Goal: Task Accomplishment & Management: Use online tool/utility

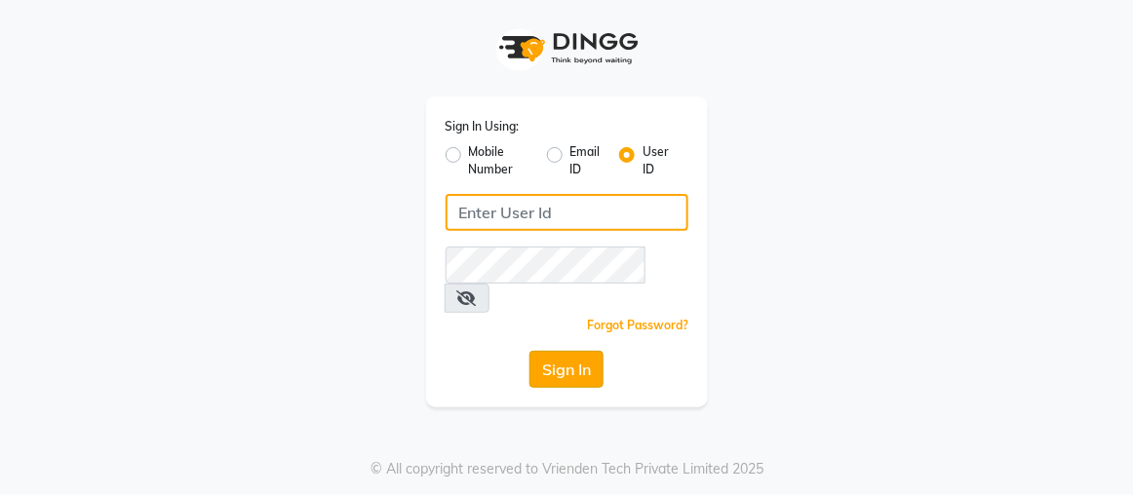
type input "rajaj"
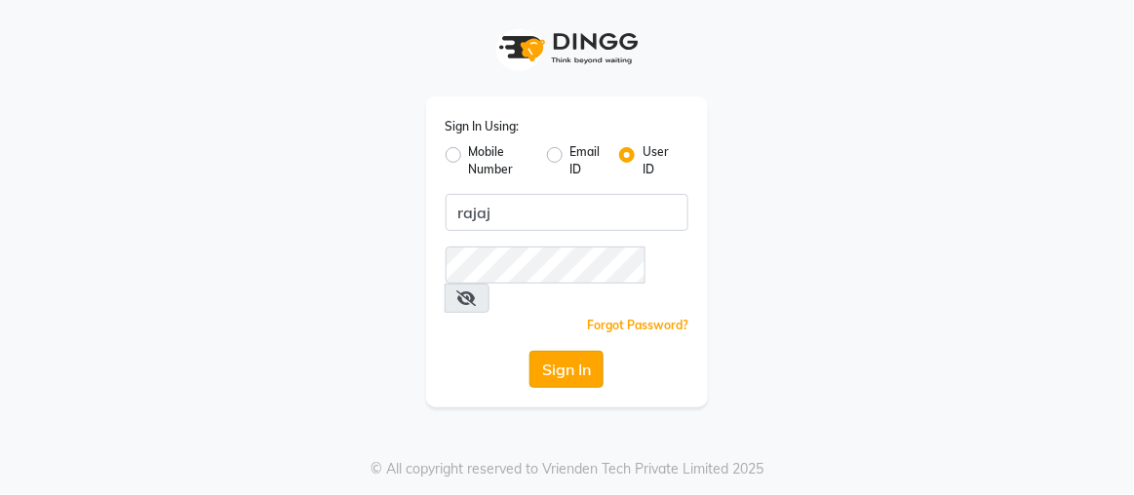
click at [565, 351] on button "Sign In" at bounding box center [567, 369] width 74 height 37
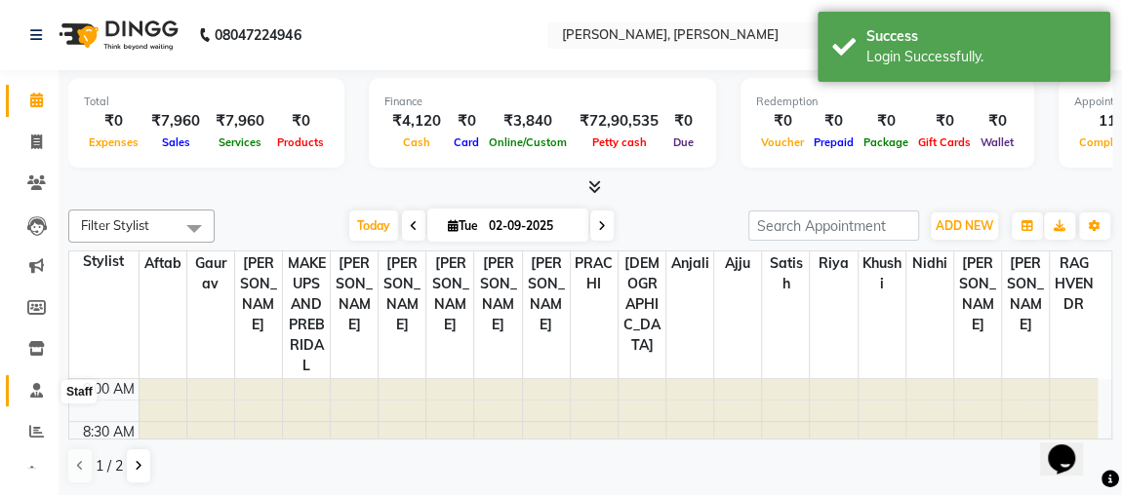
click at [33, 389] on icon at bounding box center [36, 390] width 13 height 15
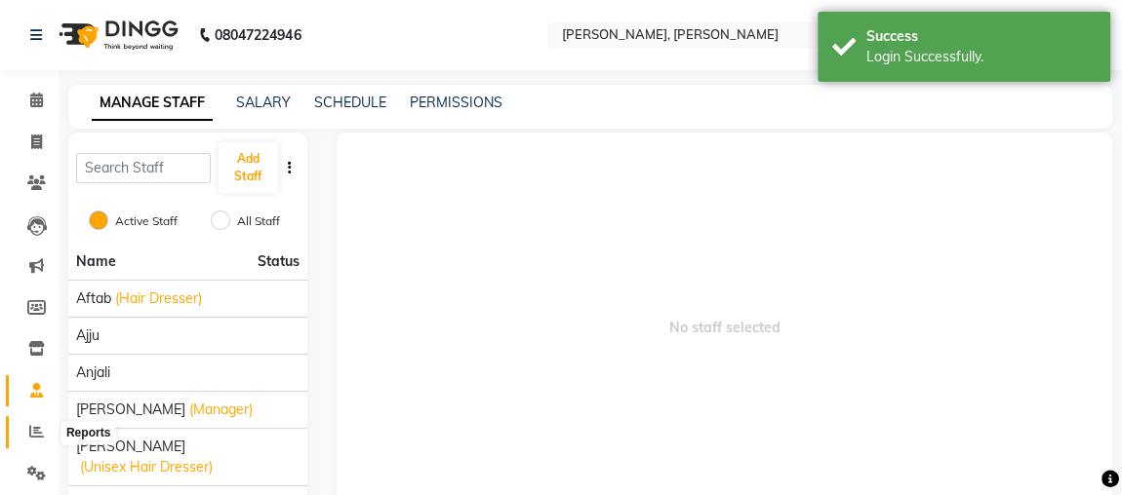
click at [34, 428] on icon at bounding box center [36, 431] width 15 height 15
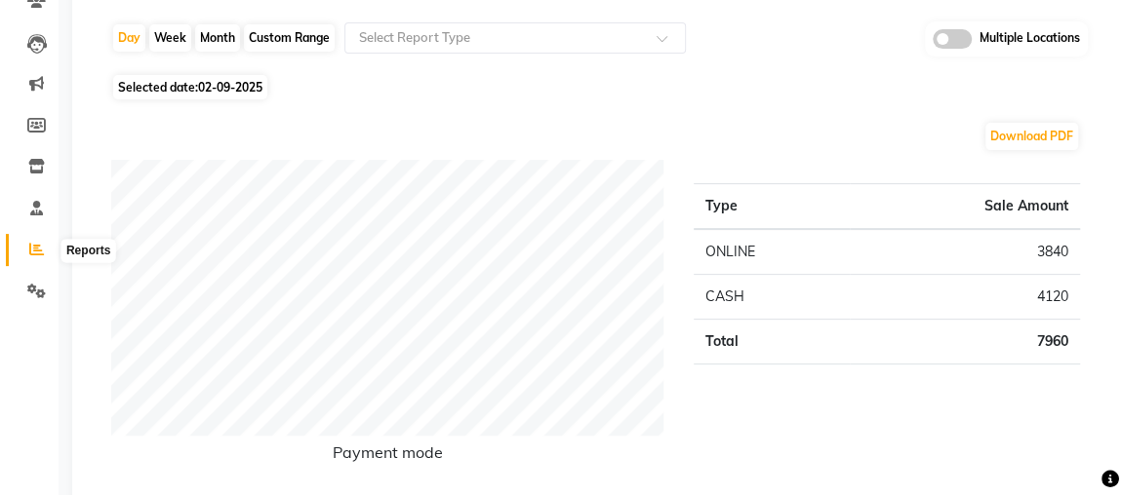
scroll to position [177, 0]
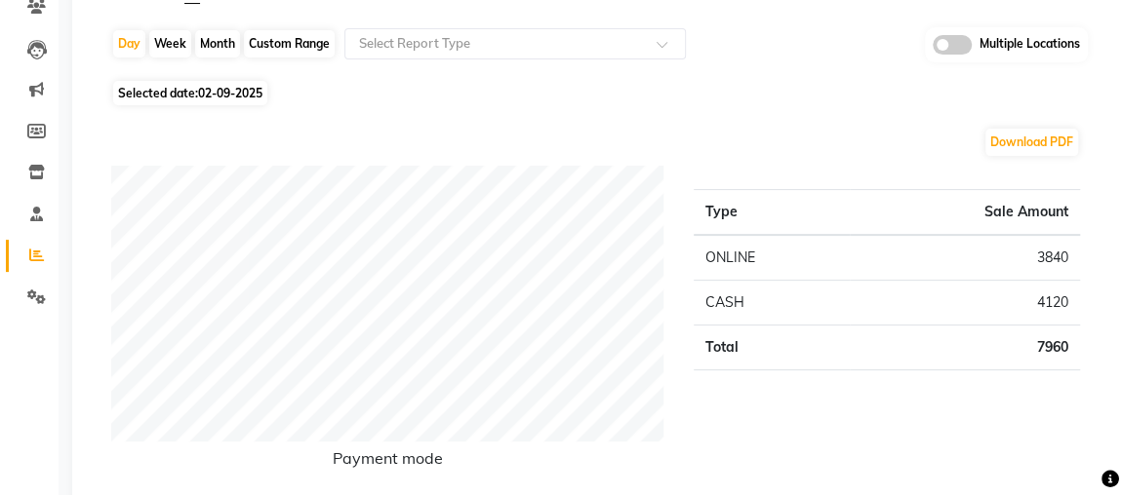
click at [97, 308] on div "Payment mode" at bounding box center [388, 333] width 582 height 334
click at [212, 46] on div "Month" at bounding box center [217, 43] width 45 height 27
select select "9"
select select "2025"
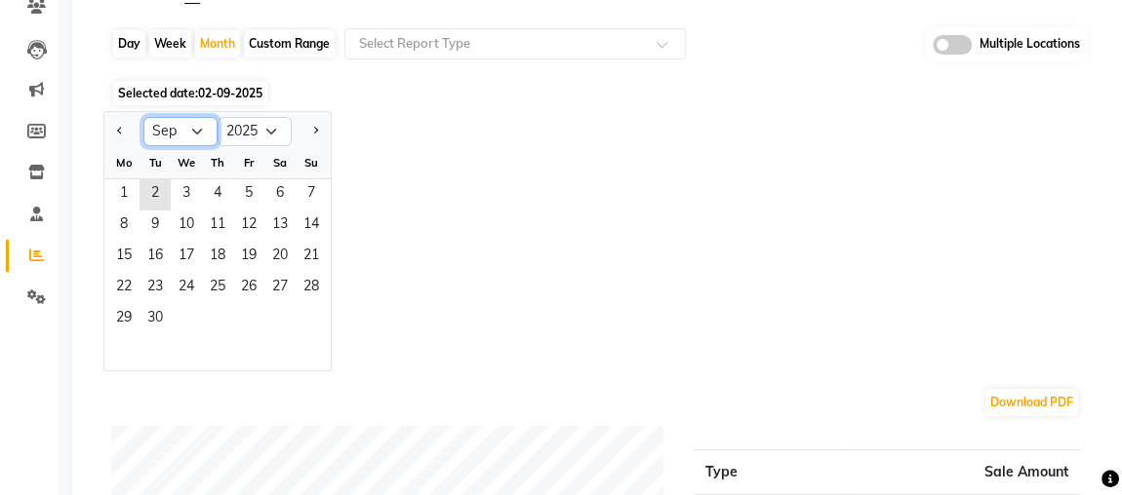
click at [191, 130] on select "Jan Feb Mar Apr May Jun [DATE] Aug Sep Oct Nov Dec" at bounding box center [180, 131] width 74 height 29
select select "8"
click at [143, 117] on select "Jan Feb Mar Apr May Jun [DATE] Aug Sep Oct Nov Dec" at bounding box center [180, 131] width 74 height 29
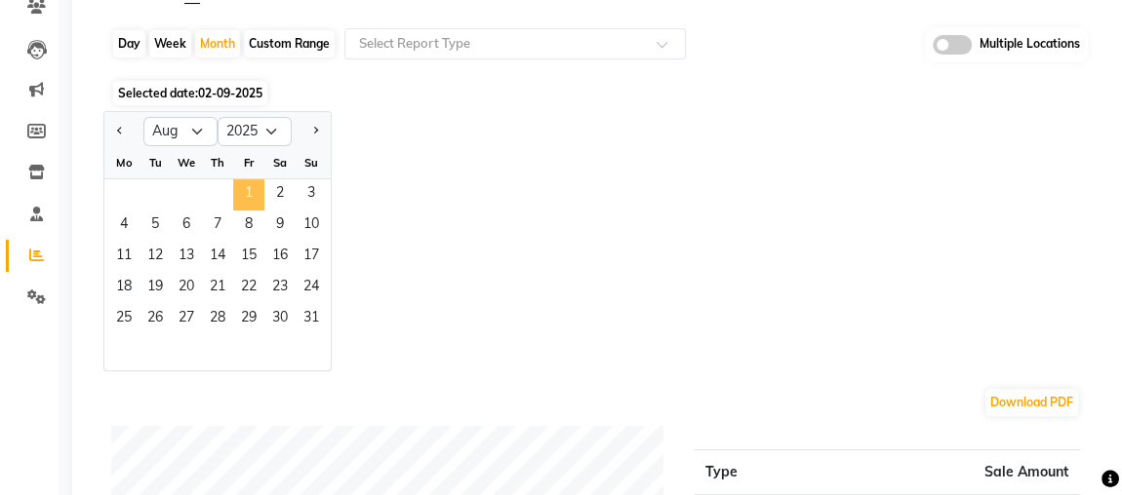
click at [247, 183] on span "1" at bounding box center [248, 194] width 31 height 31
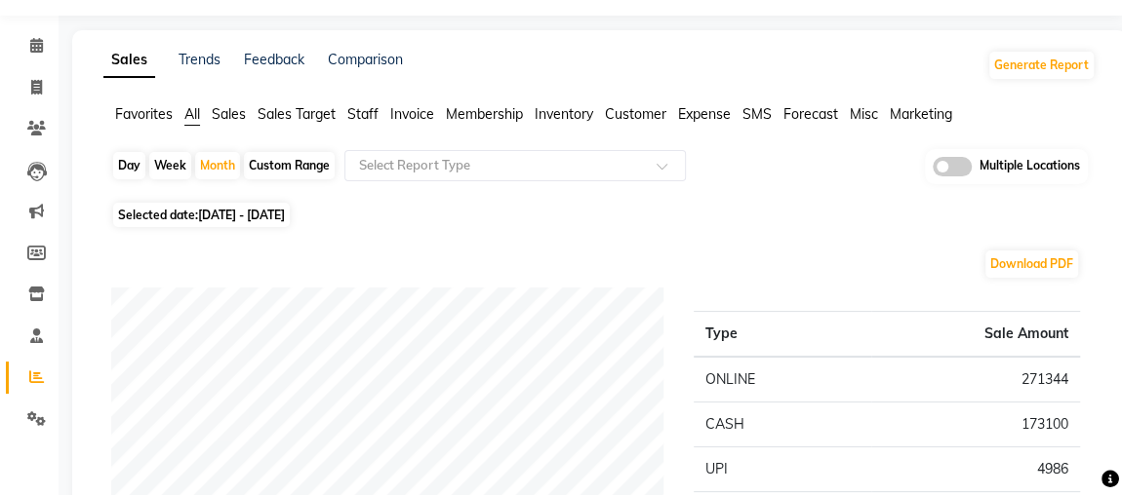
scroll to position [0, 0]
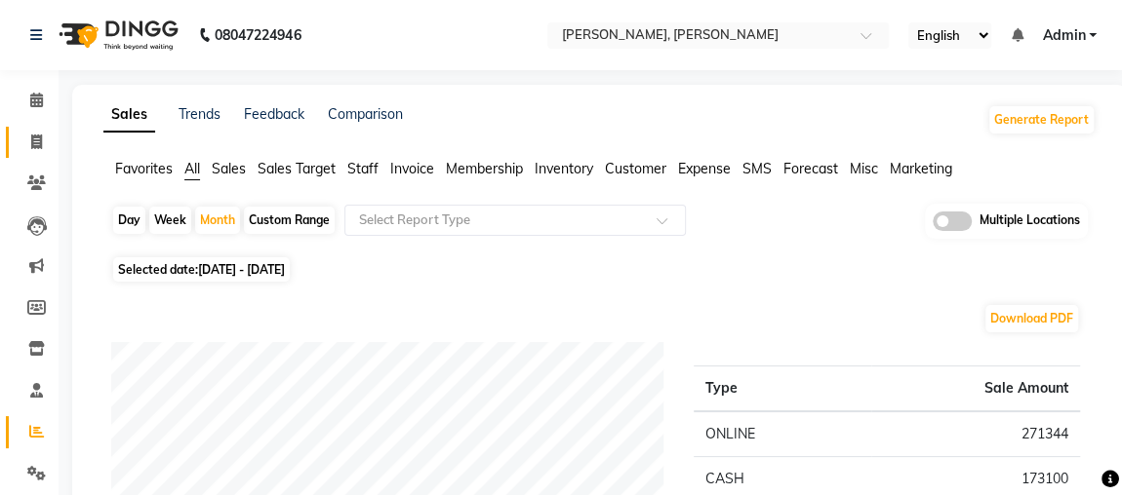
click at [23, 134] on span at bounding box center [37, 143] width 34 height 22
select select "service"
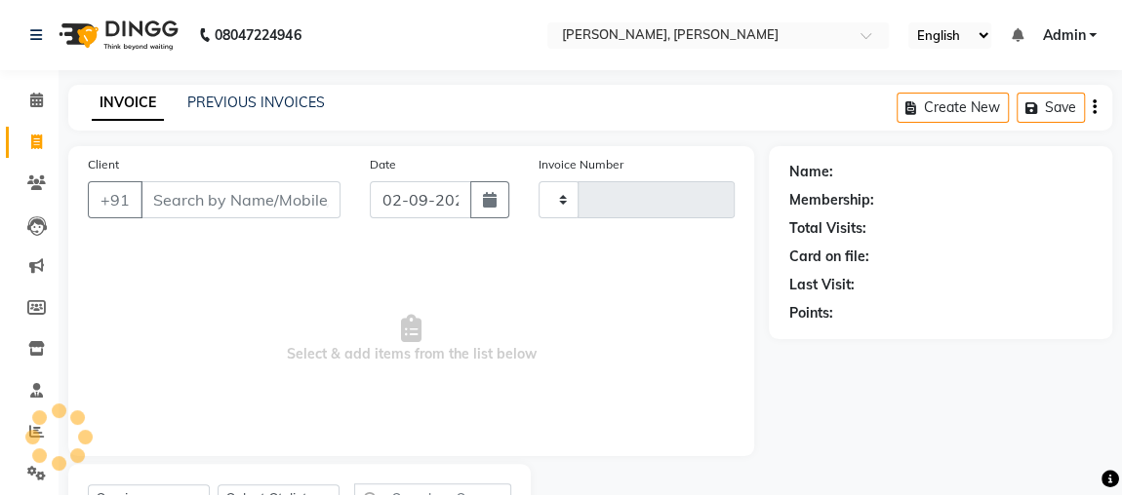
scroll to position [89, 0]
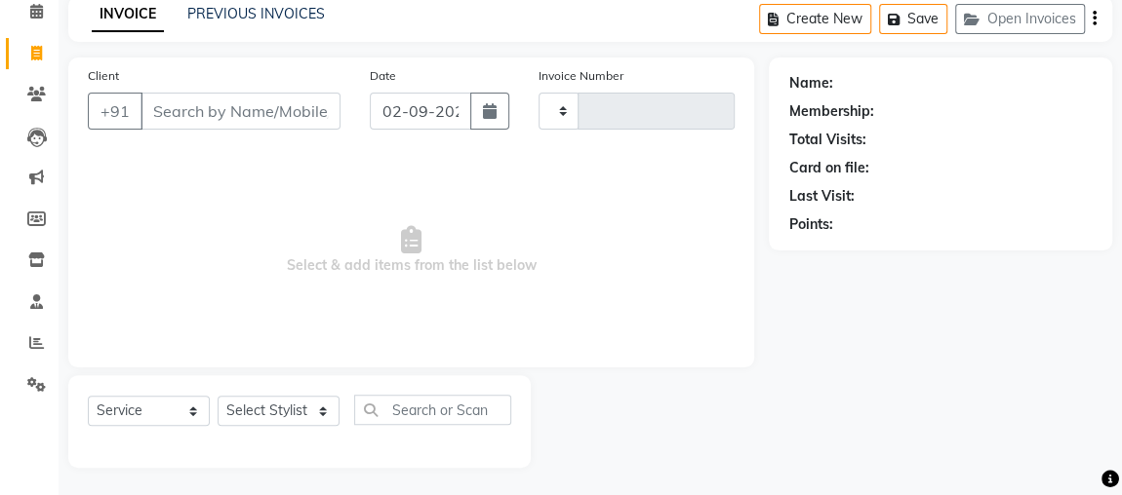
type input "2162"
select select "4362"
click at [588, 110] on select "V/2025 V/2025-26" at bounding box center [599, 111] width 122 height 37
drag, startPoint x: 588, startPoint y: 110, endPoint x: 550, endPoint y: 224, distance: 120.3
click at [550, 224] on div "Client +91 Date [DATE] Invoice Number V/2025 V/[PHONE_NUMBER] Select & add item…" at bounding box center [411, 213] width 686 height 310
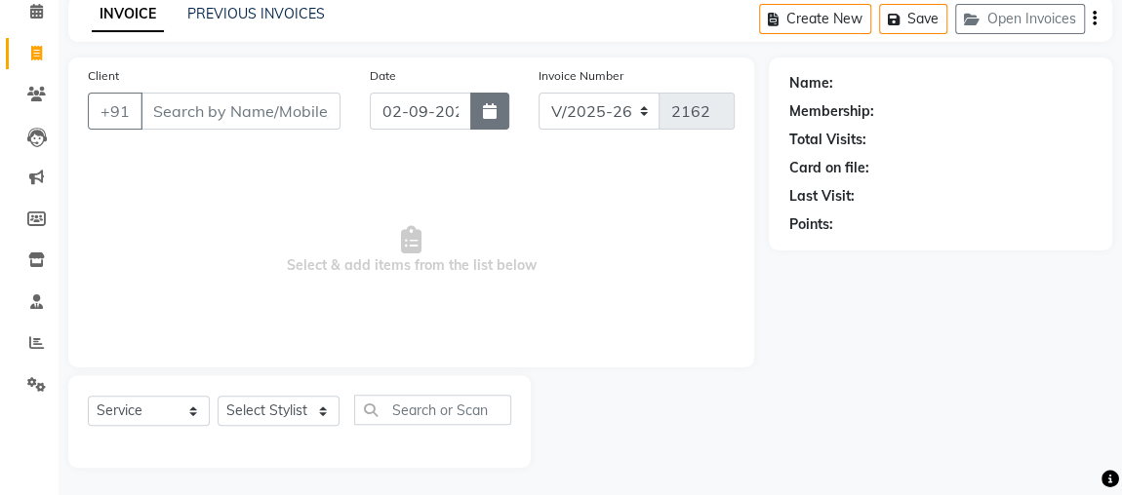
click at [494, 105] on icon "button" at bounding box center [490, 111] width 14 height 16
click at [676, 457] on div at bounding box center [650, 421] width 238 height 93
